Goal: Task Accomplishment & Management: Manage account settings

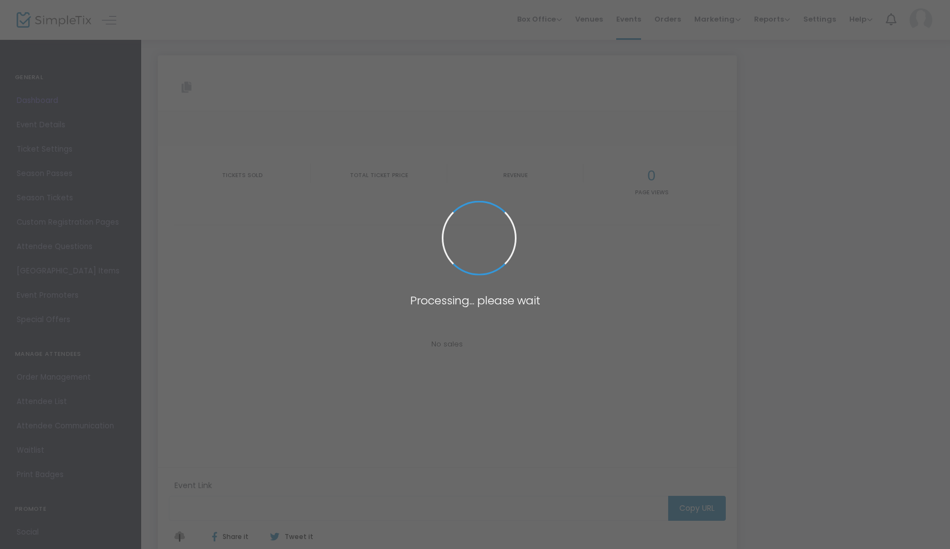
type input "[URL][DOMAIN_NAME]"
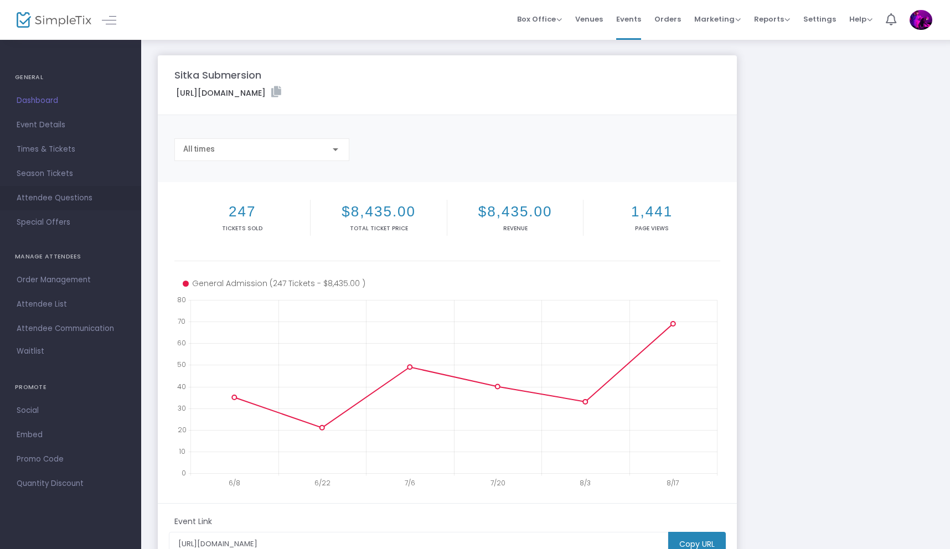
click at [42, 199] on span "Attendee Questions" at bounding box center [71, 198] width 108 height 14
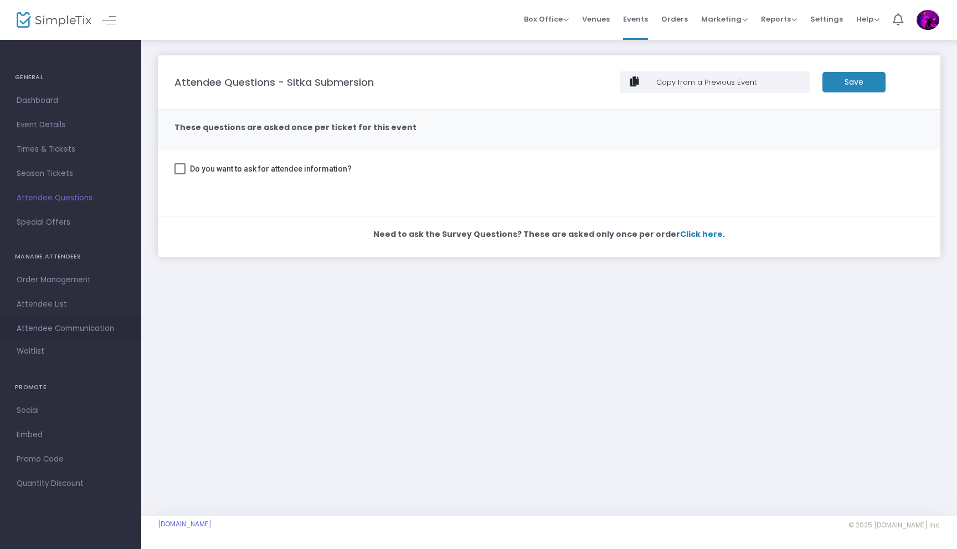
click at [52, 328] on span "Attendee Communication" at bounding box center [71, 329] width 108 height 14
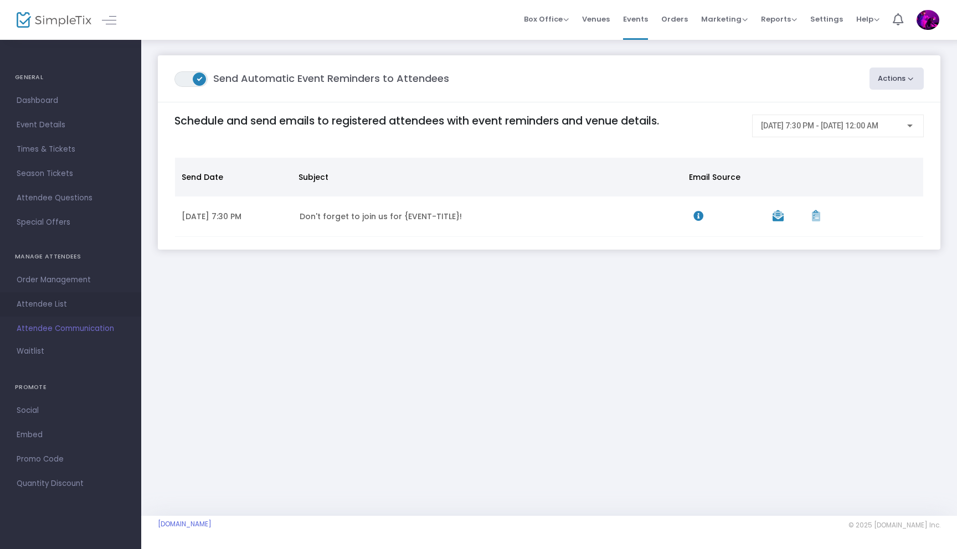
click at [42, 306] on span "Attendee List" at bounding box center [71, 304] width 108 height 14
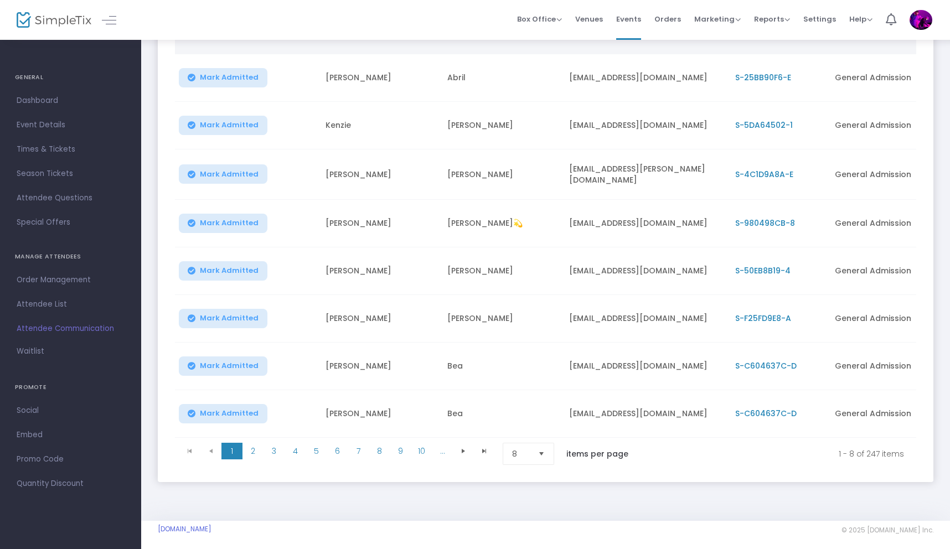
scroll to position [168, 0]
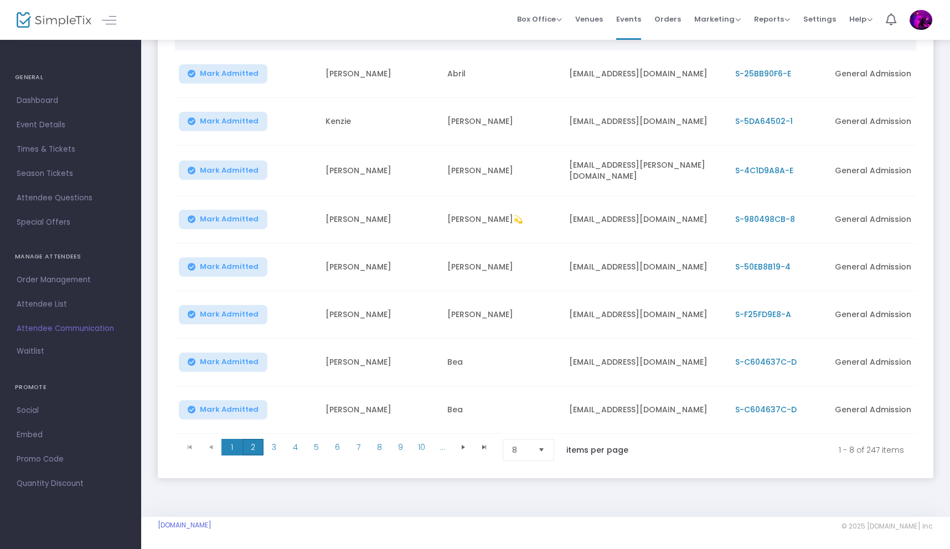
click at [255, 447] on span "2" at bounding box center [252, 447] width 21 height 17
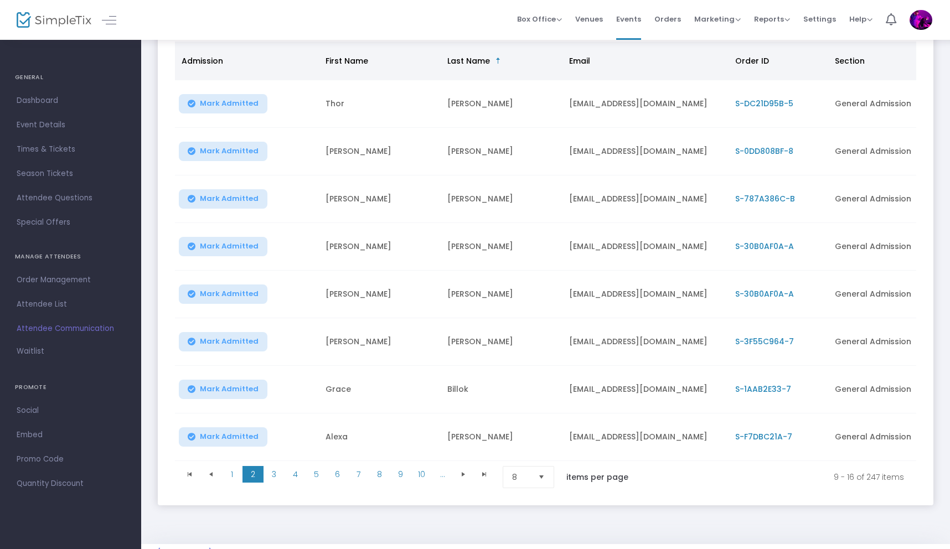
scroll to position [137, 0]
click at [272, 481] on span "3" at bounding box center [274, 475] width 21 height 17
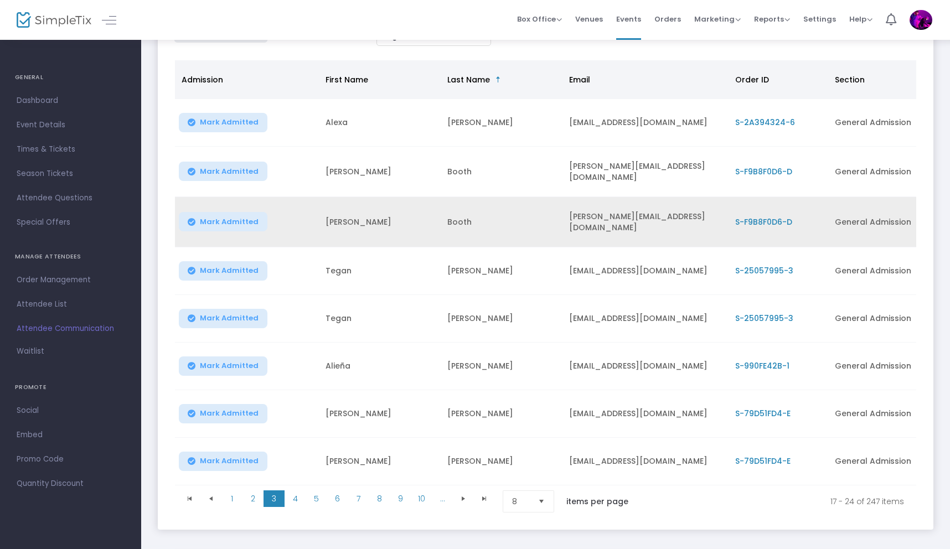
scroll to position [123, 0]
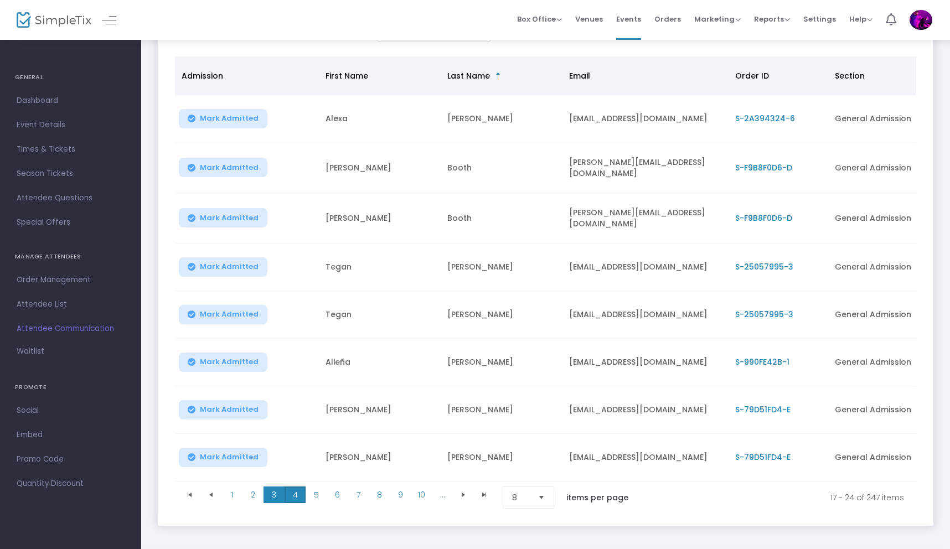
click at [297, 494] on span "4" at bounding box center [295, 495] width 21 height 17
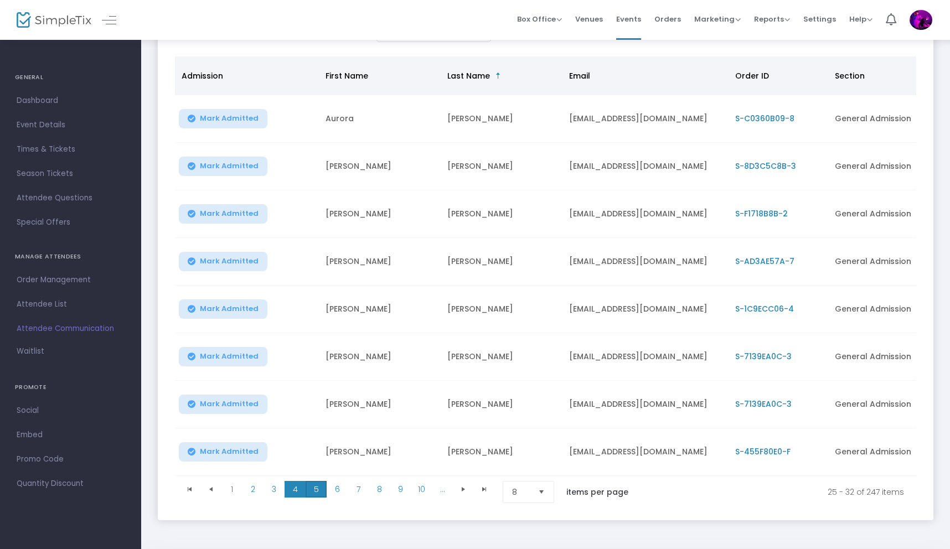
click at [317, 493] on span "5" at bounding box center [316, 489] width 21 height 17
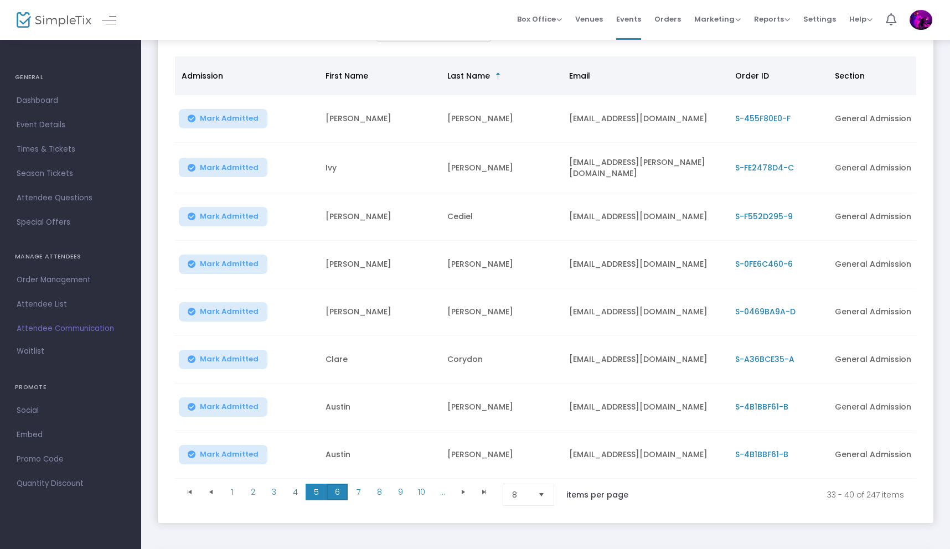
click at [335, 497] on span "6" at bounding box center [337, 492] width 21 height 17
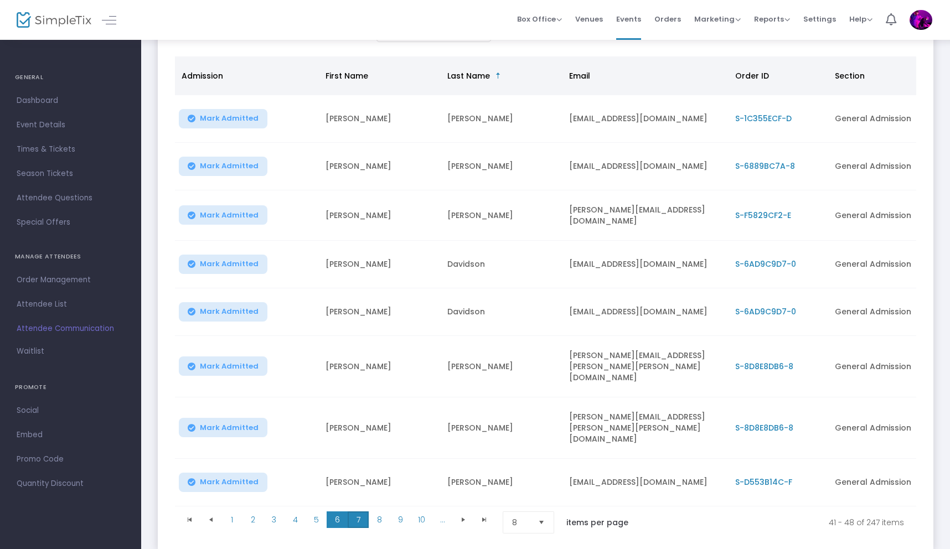
click at [356, 512] on span "7" at bounding box center [358, 520] width 21 height 17
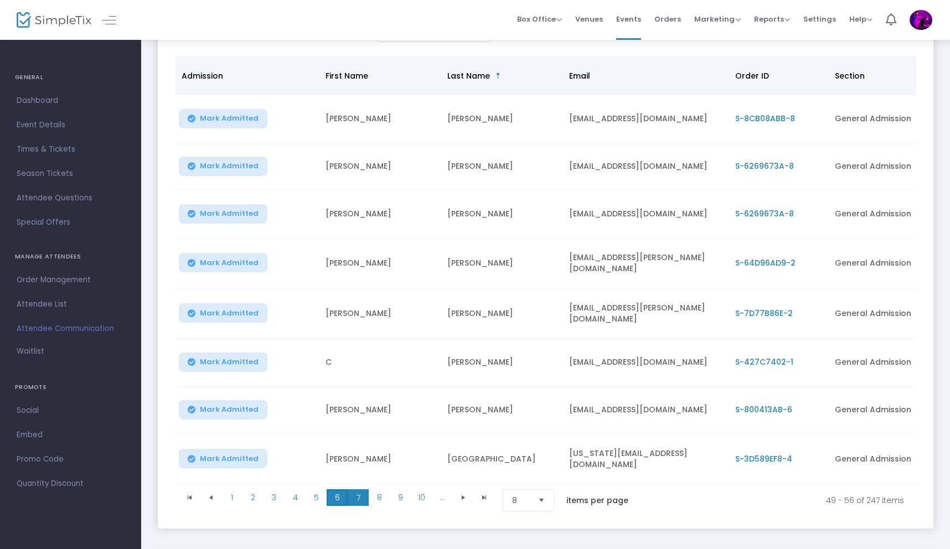
click at [339, 490] on span "6" at bounding box center [337, 497] width 21 height 17
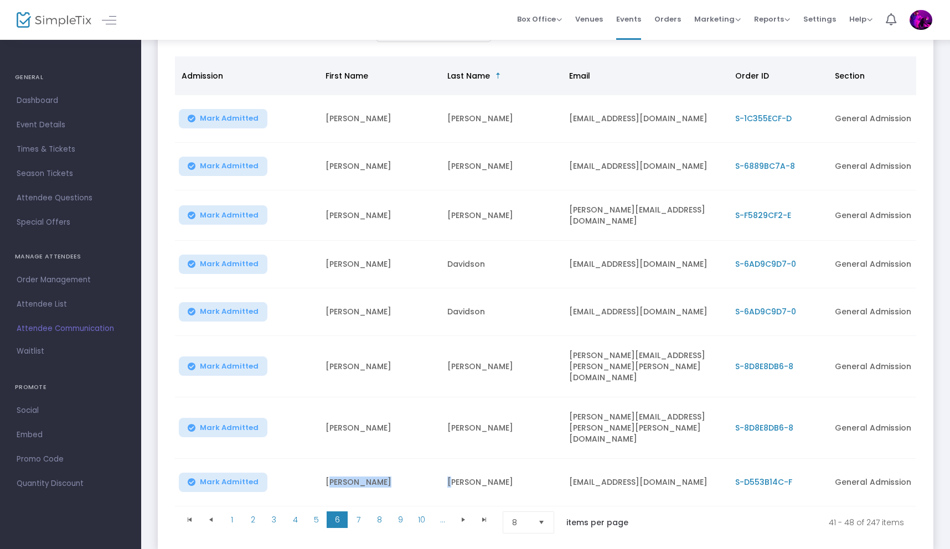
drag, startPoint x: 328, startPoint y: 448, endPoint x: 456, endPoint y: 457, distance: 128.2
click at [456, 459] on tr "Mark Admitted Hannah Davis dleit.yeil@gmail.com S-D553B14C-F General Admission" at bounding box center [562, 483] width 775 height 48
click at [404, 459] on td "Hannah" at bounding box center [380, 483] width 122 height 48
drag, startPoint x: 339, startPoint y: 449, endPoint x: 453, endPoint y: 452, distance: 113.5
click at [451, 459] on tr "Mark Admitted Hannah Davis dleit.yeil@gmail.com S-D553B14C-F General Admission" at bounding box center [562, 483] width 775 height 48
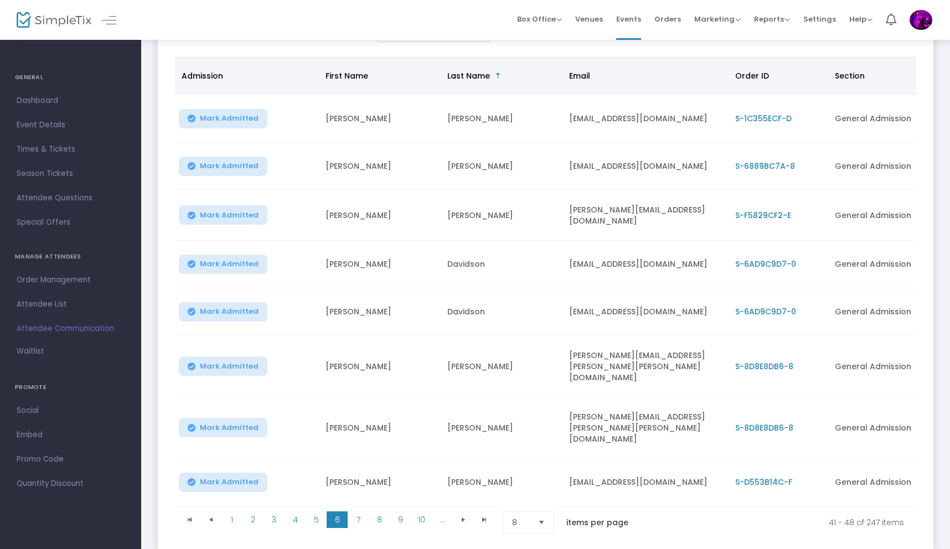
click at [410, 459] on td "Hannah" at bounding box center [380, 483] width 122 height 48
click at [352, 512] on span "7" at bounding box center [358, 520] width 21 height 17
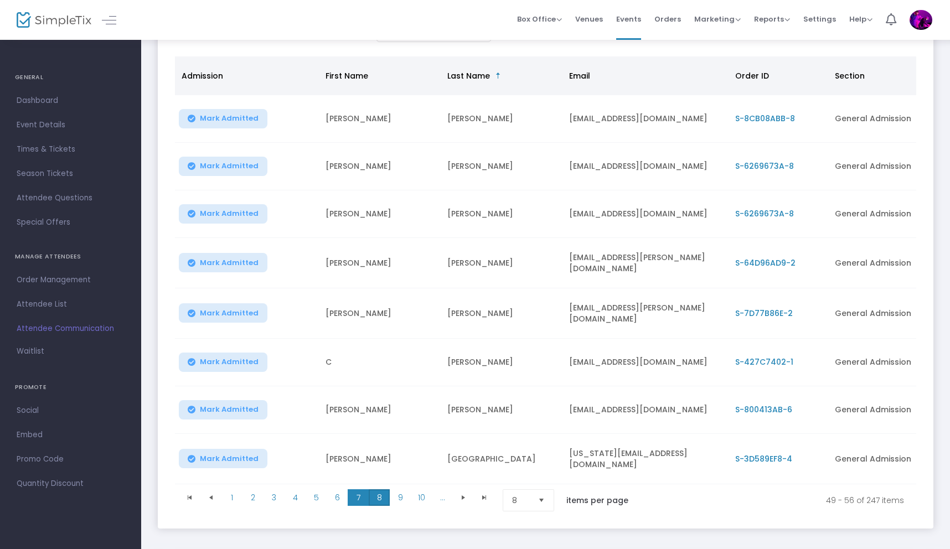
click at [378, 490] on span "8" at bounding box center [379, 497] width 21 height 17
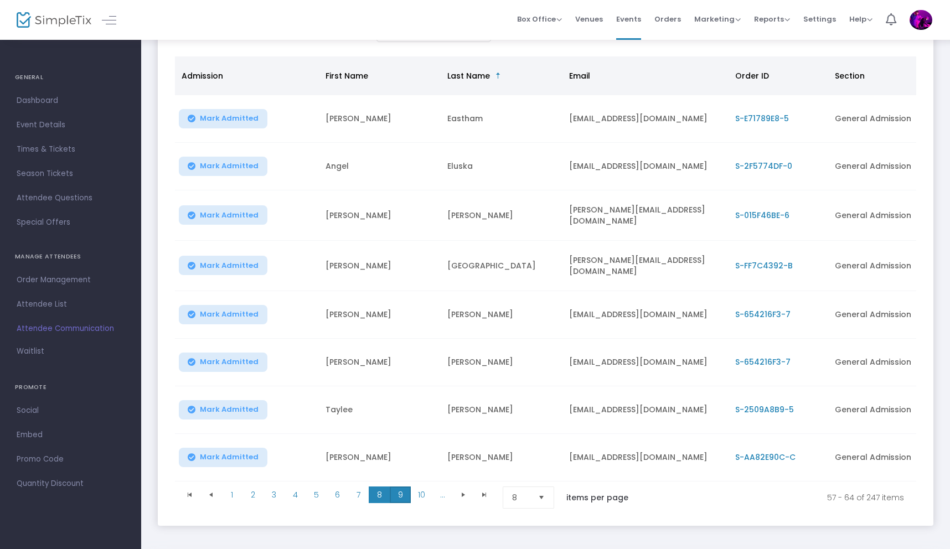
click at [401, 494] on span "9" at bounding box center [400, 495] width 21 height 17
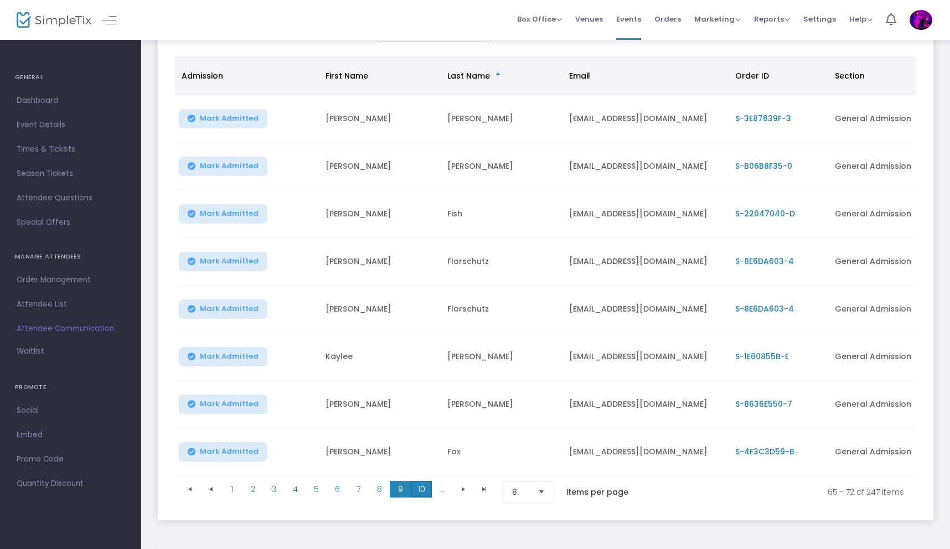
click at [421, 493] on span "10" at bounding box center [421, 489] width 21 height 17
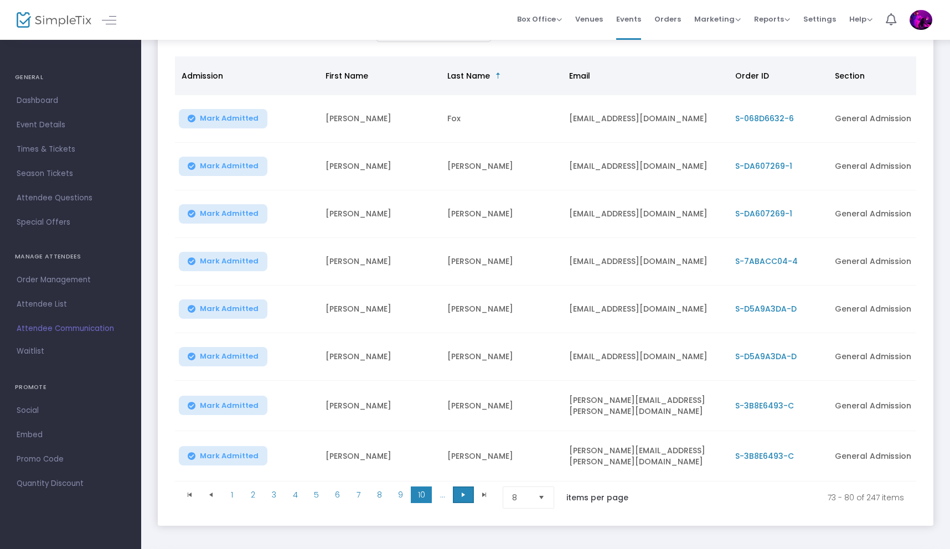
click at [459, 494] on span "Go to the next page" at bounding box center [463, 494] width 9 height 9
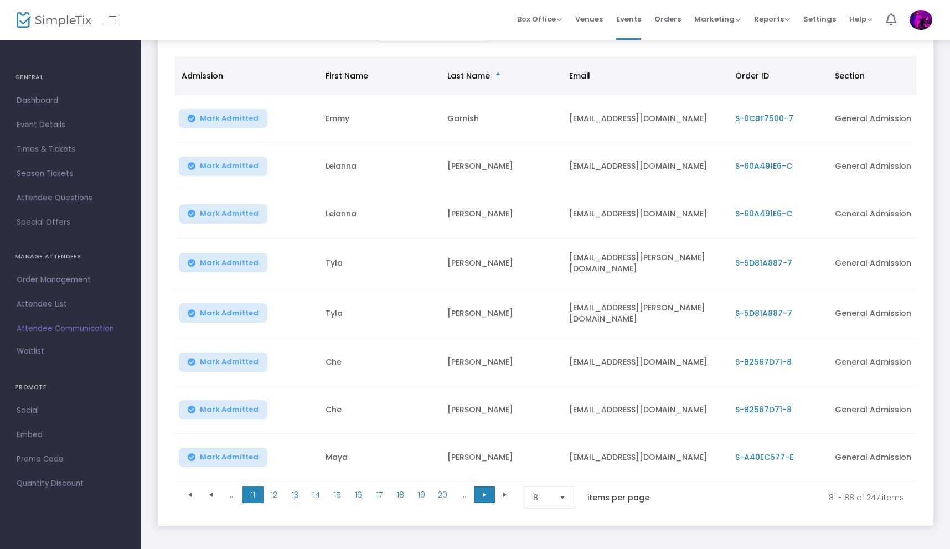
click at [483, 490] on span "Go to the next page" at bounding box center [484, 494] width 9 height 9
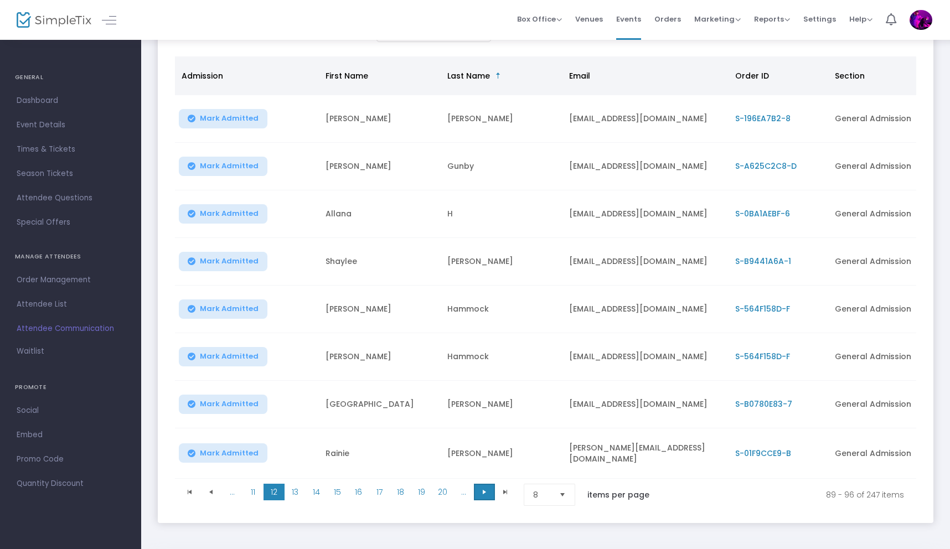
click at [482, 489] on span "Go to the next page" at bounding box center [484, 492] width 9 height 9
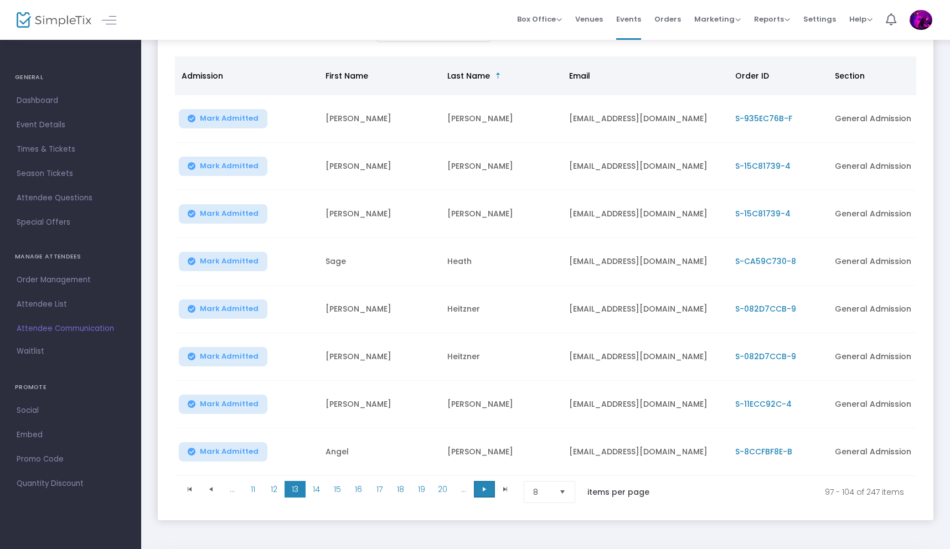
click at [480, 492] on span "Go to the next page" at bounding box center [484, 489] width 9 height 9
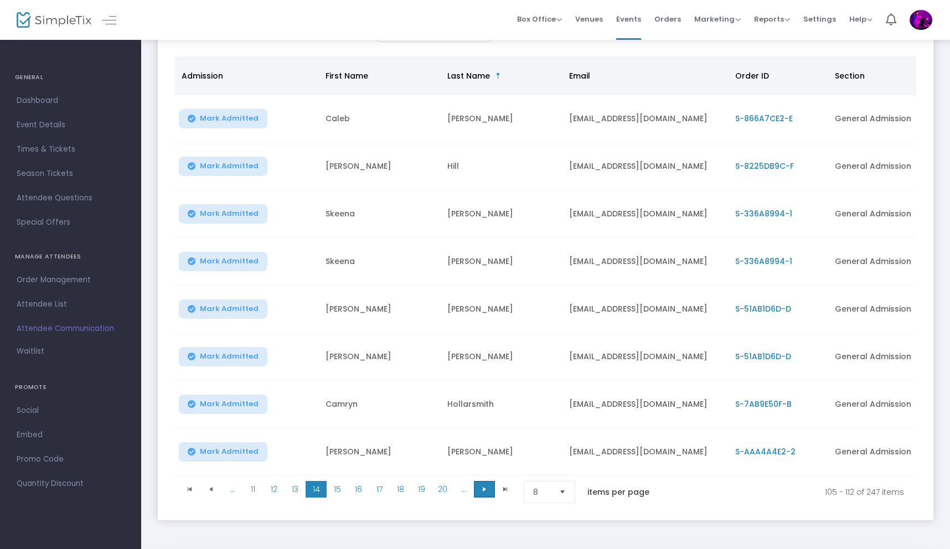
click at [484, 493] on span "Go to the next page" at bounding box center [484, 489] width 9 height 9
